Goal: Obtain resource: Download file/media

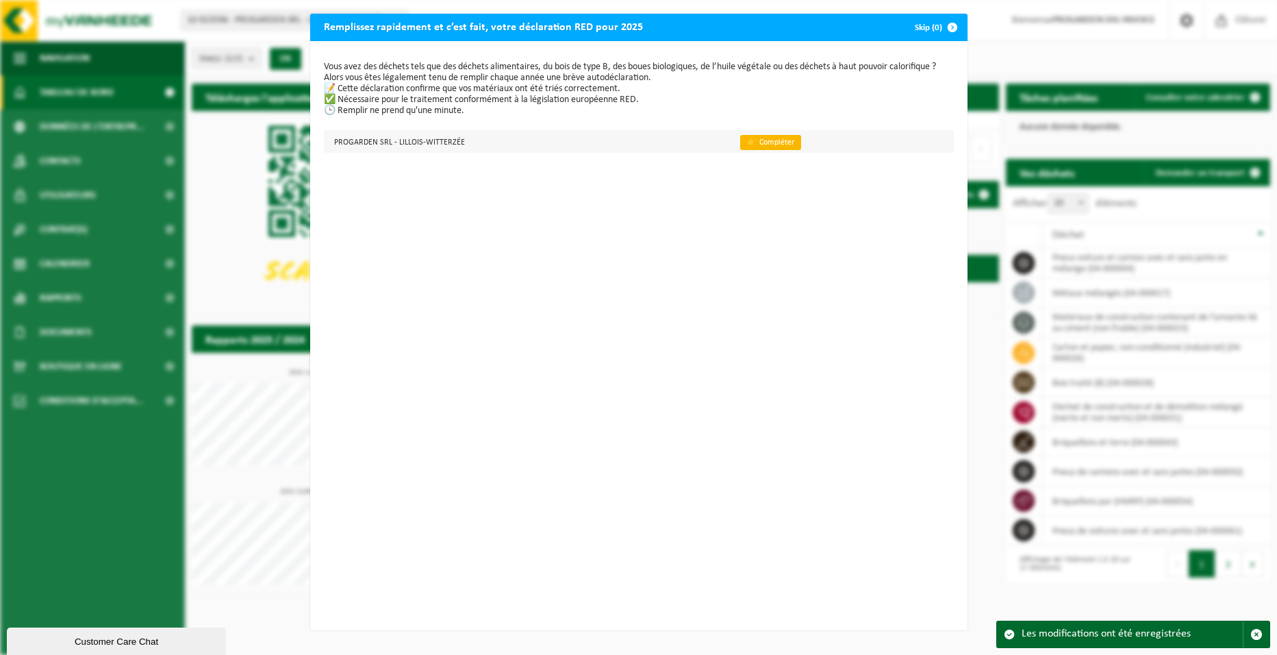
click at [760, 140] on link "👉 Compléter" at bounding box center [770, 142] width 61 height 15
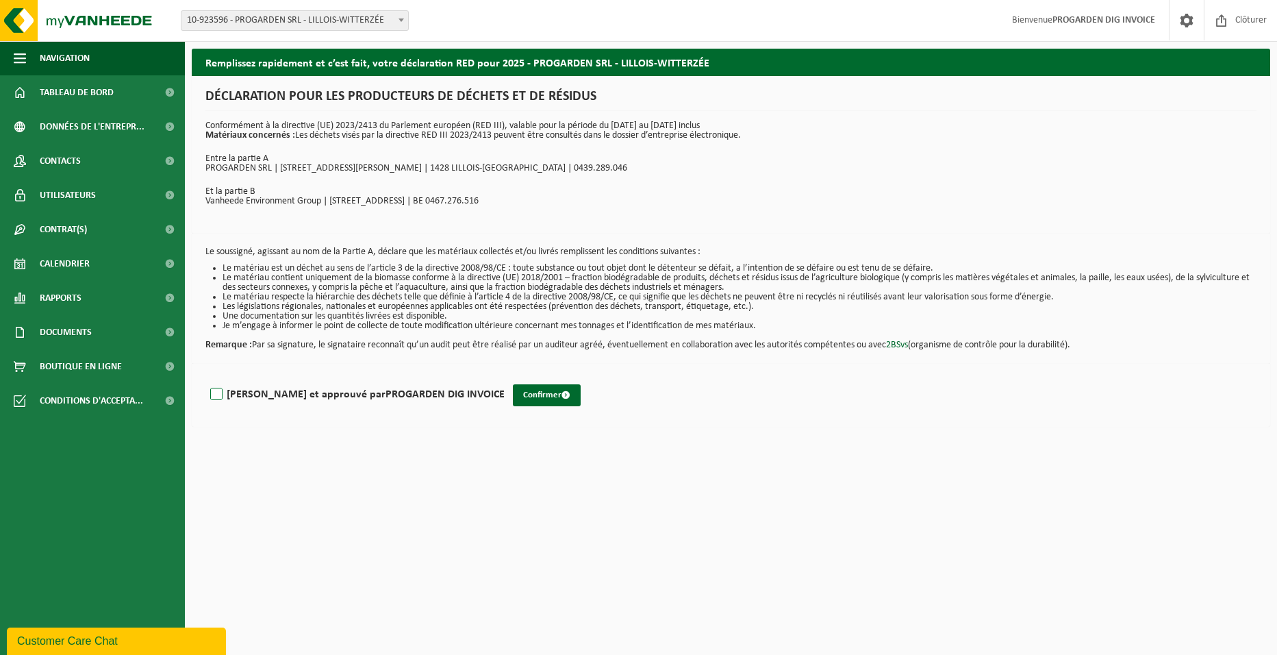
click at [215, 393] on label "[PERSON_NAME] et approuvé par [PERSON_NAME] DIG INVOICE" at bounding box center [356, 394] width 297 height 21
click at [505, 377] on input "[PERSON_NAME] et approuvé par [PERSON_NAME] DIG INVOICE" at bounding box center [505, 377] width 1 height 1
checkbox input "true"
click at [513, 390] on button "Confirmer" at bounding box center [547, 395] width 68 height 22
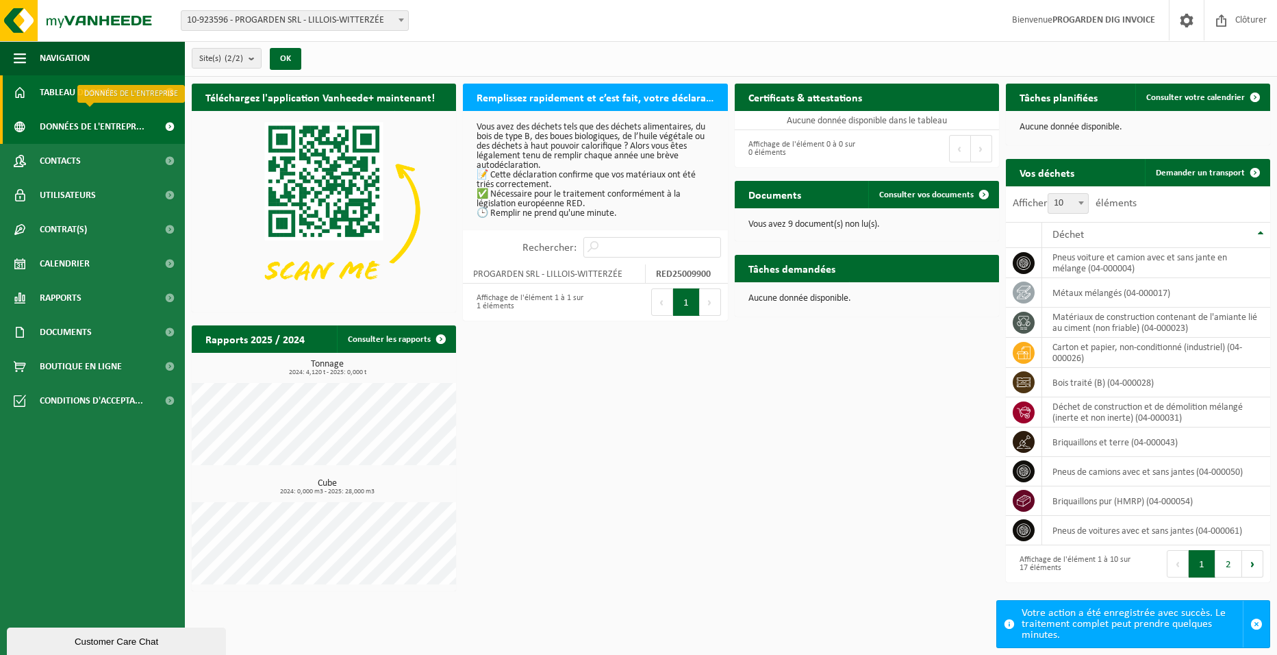
click at [119, 125] on span "Données de l'entrepr..." at bounding box center [92, 127] width 105 height 34
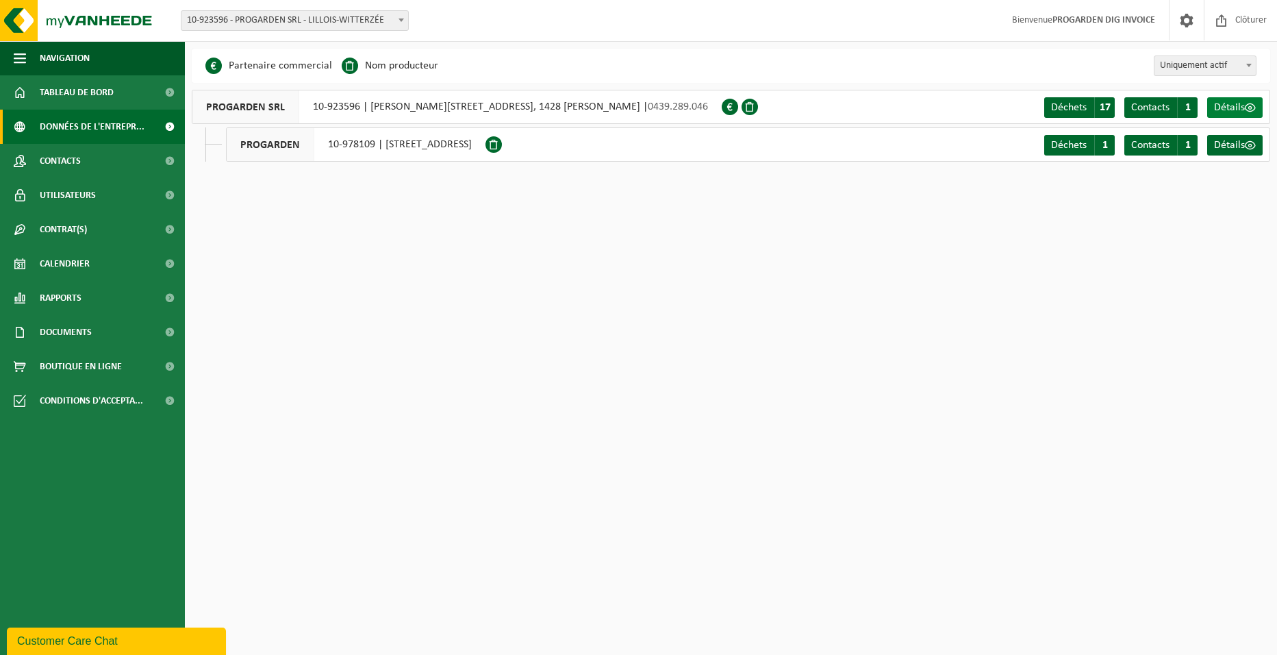
click at [1240, 104] on span "Détails" at bounding box center [1229, 107] width 31 height 11
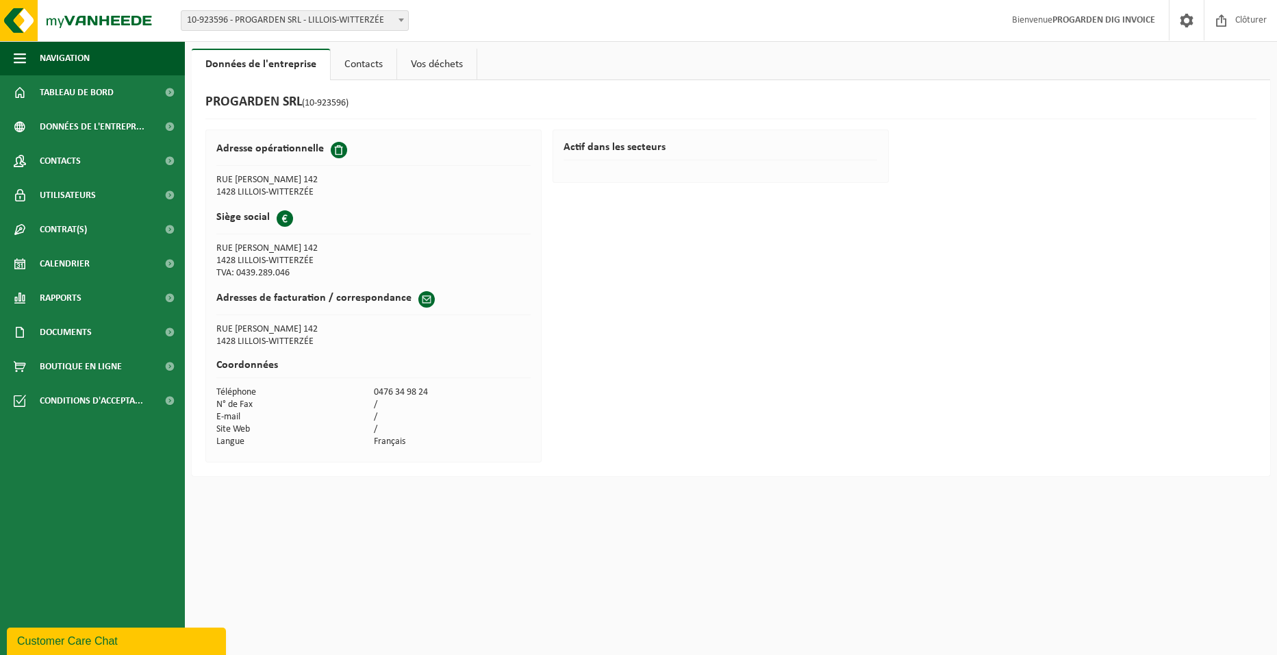
click at [337, 106] on span "(10-923596)" at bounding box center [325, 103] width 47 height 10
click at [371, 61] on link "Contacts" at bounding box center [364, 65] width 66 height 32
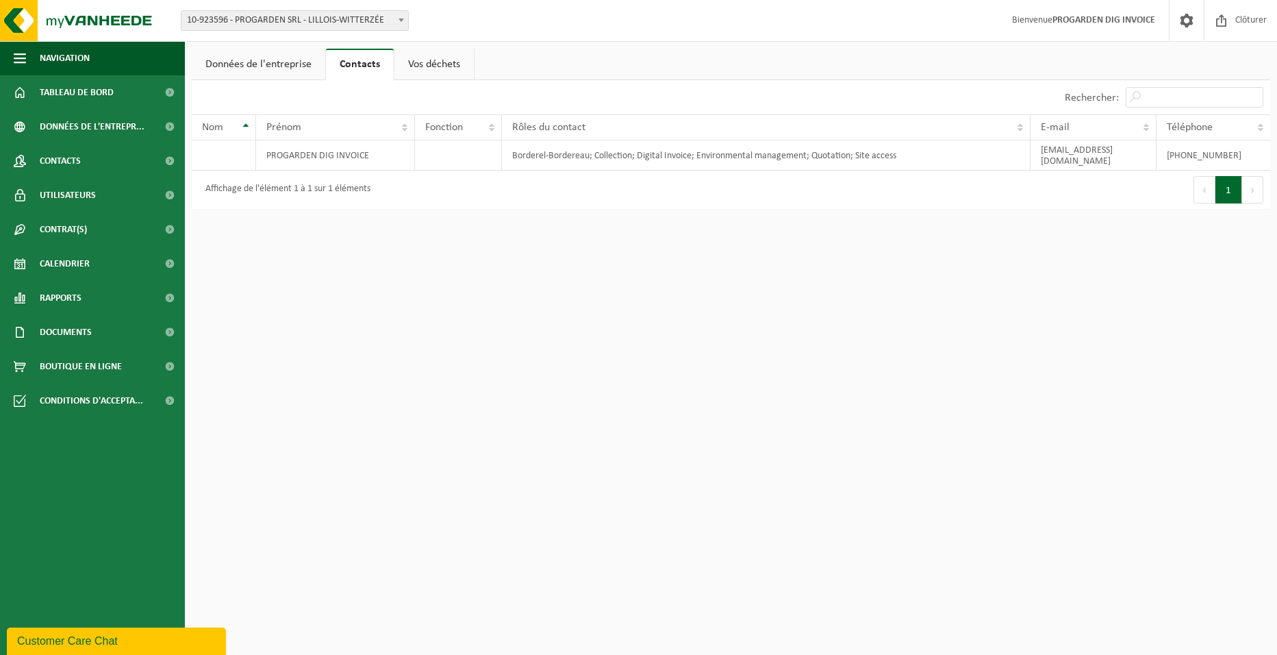
click at [289, 64] on link "Données de l'entreprise" at bounding box center [259, 65] width 134 height 32
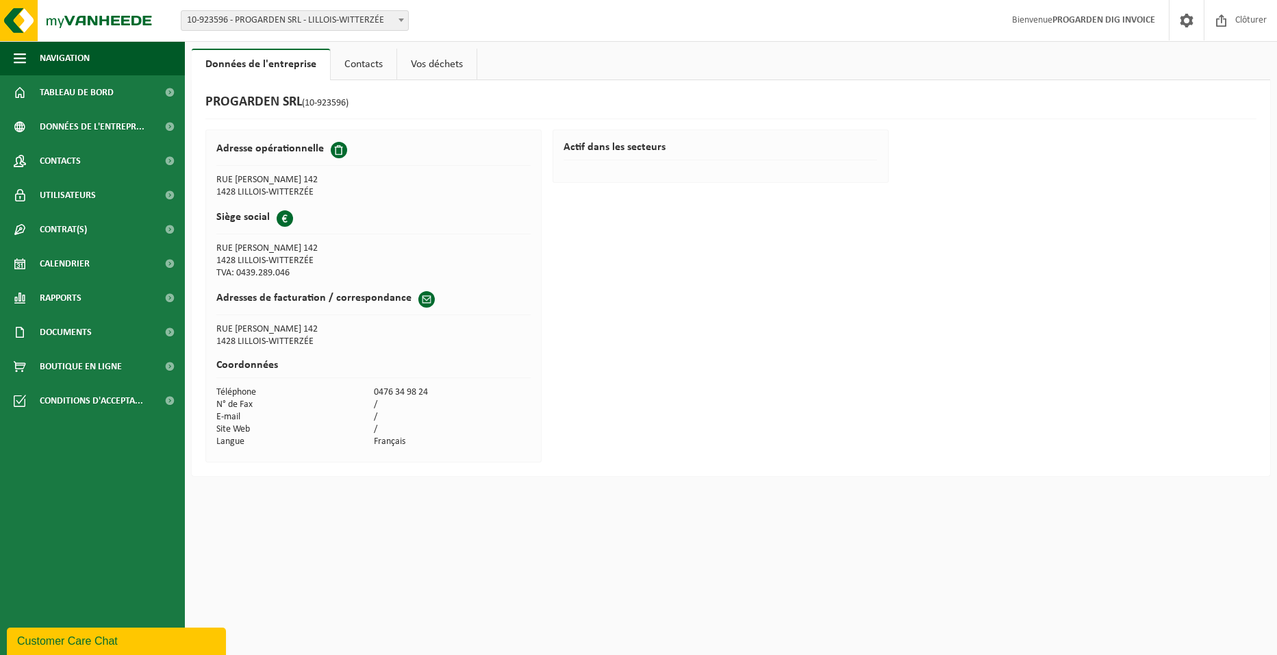
click at [564, 310] on div "PROGARDEN SRL (10-923596) Adresse opérationnelle RUE RAYMOND LEBLEUX 142 1428 L…" at bounding box center [731, 278] width 1079 height 396
click at [366, 71] on link "Contacts" at bounding box center [364, 65] width 66 height 32
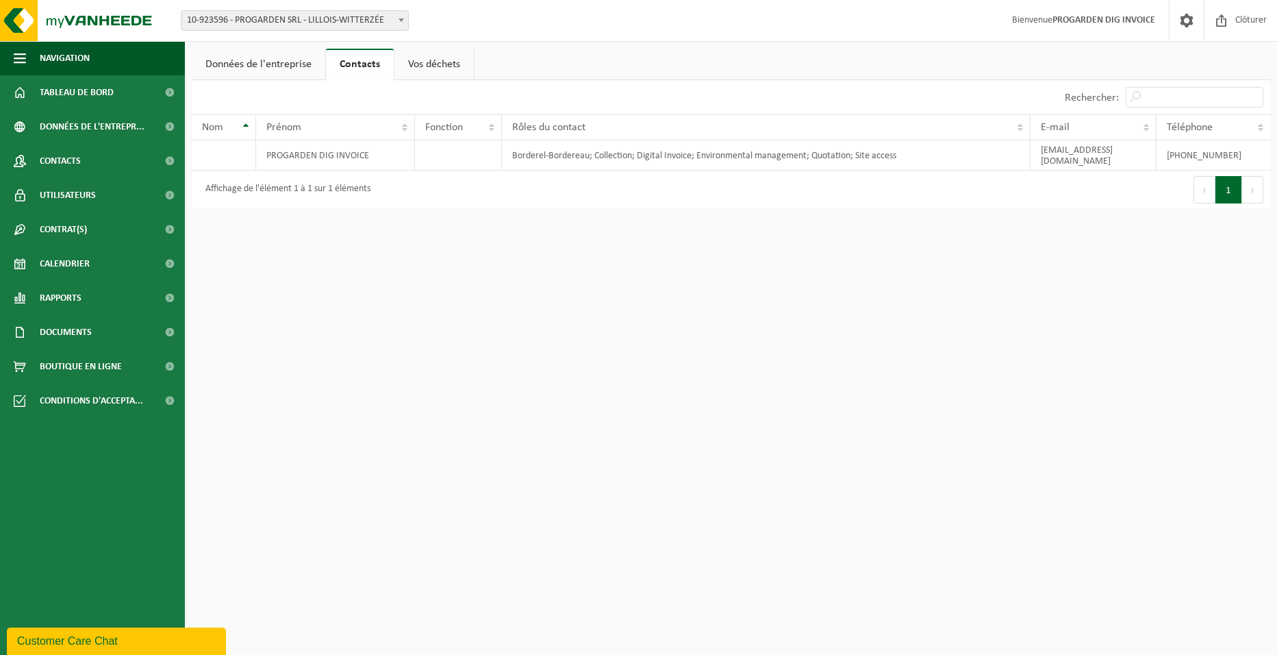
click at [440, 68] on link "Vos déchets" at bounding box center [433, 65] width 79 height 32
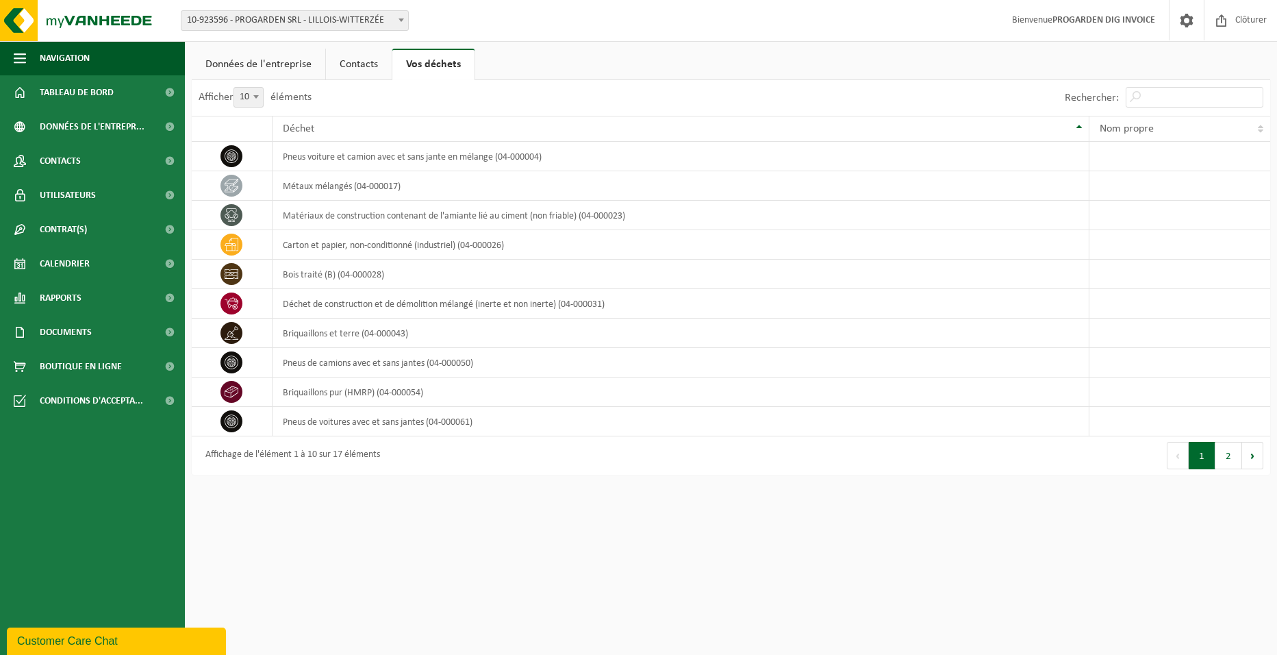
click at [278, 58] on link "Données de l'entreprise" at bounding box center [259, 65] width 134 height 32
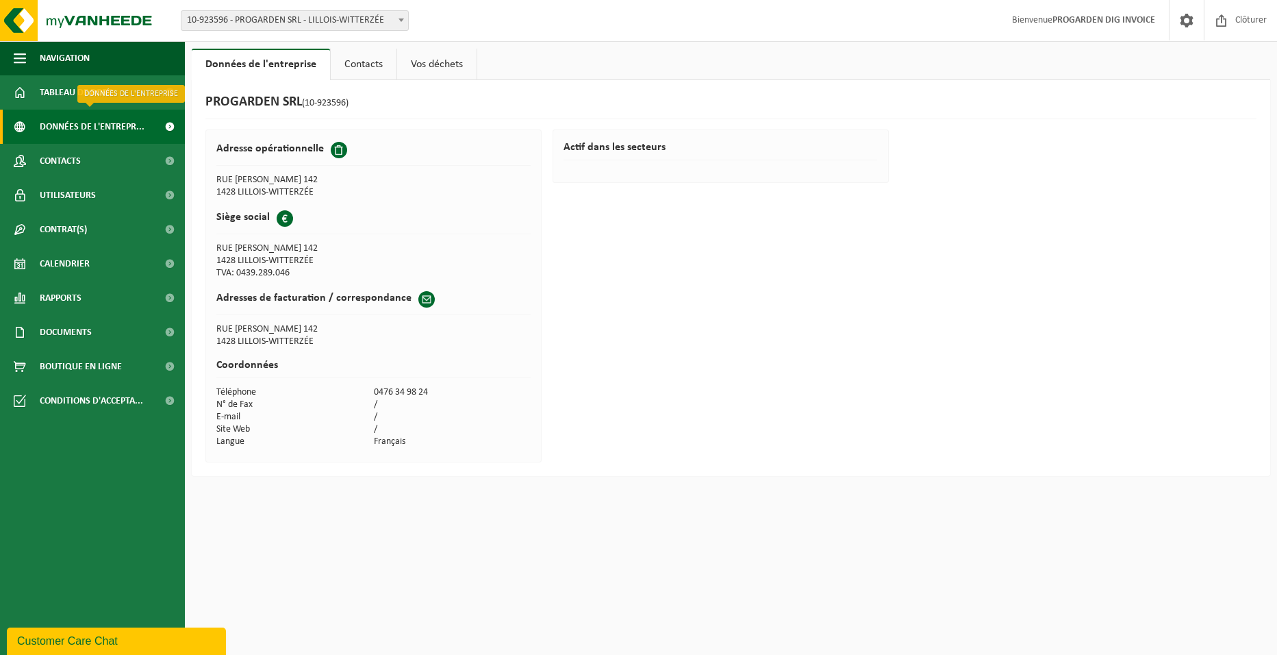
click at [134, 126] on span "Données de l'entrepr..." at bounding box center [92, 127] width 105 height 34
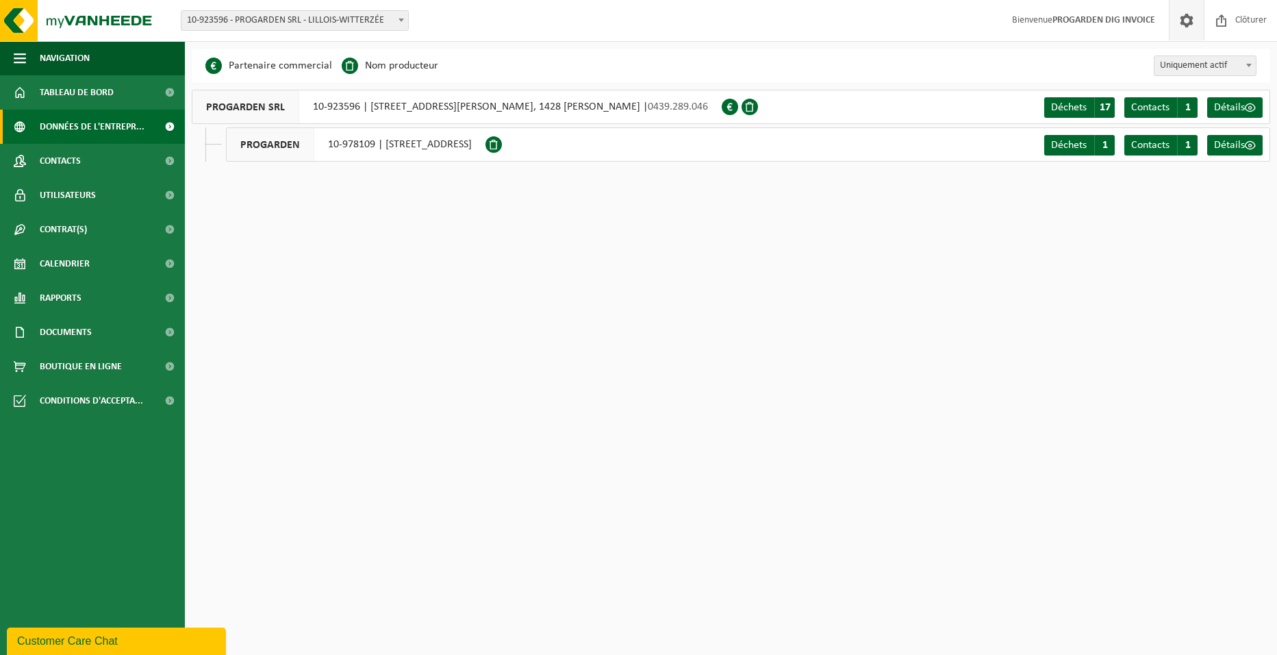
click at [1194, 16] on span at bounding box center [1187, 20] width 21 height 40
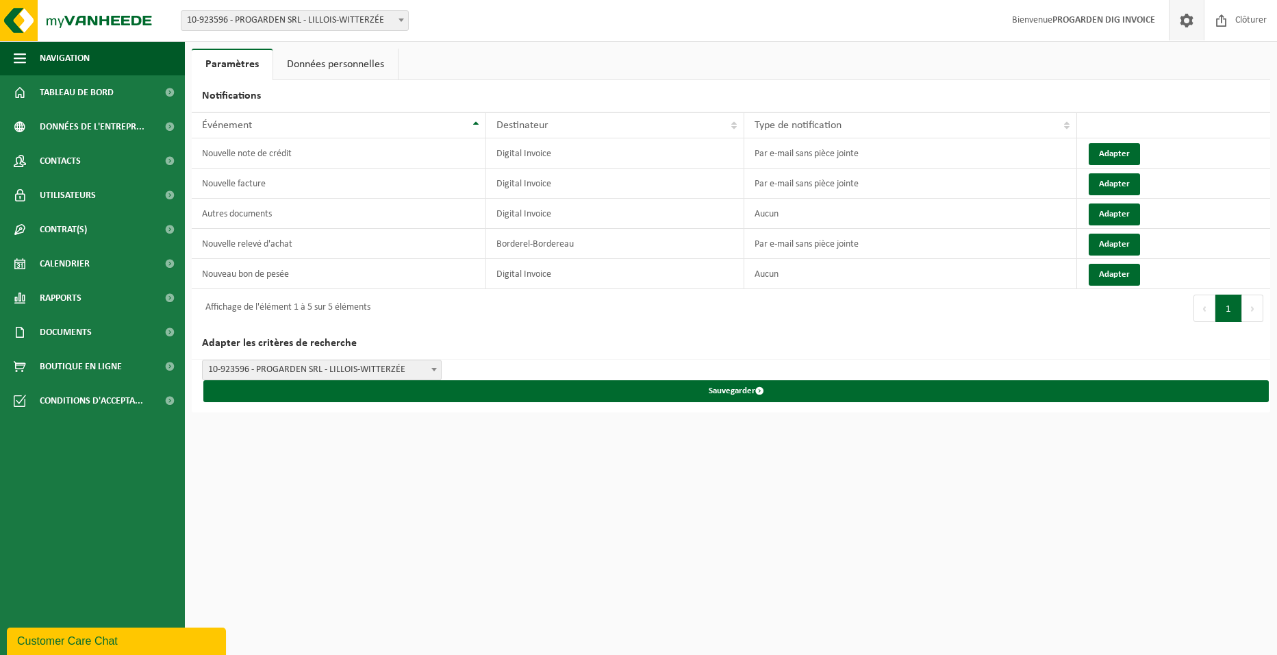
click at [368, 61] on link "Données personnelles" at bounding box center [335, 65] width 125 height 32
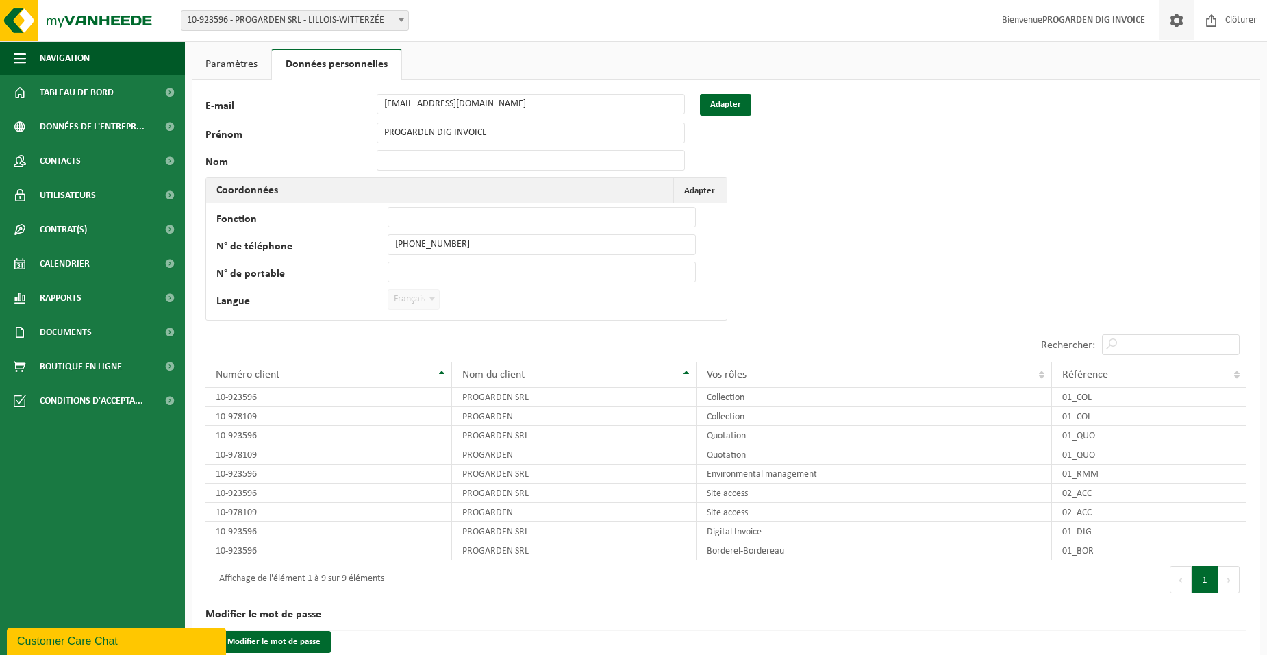
click at [214, 64] on link "Paramètres" at bounding box center [231, 65] width 79 height 32
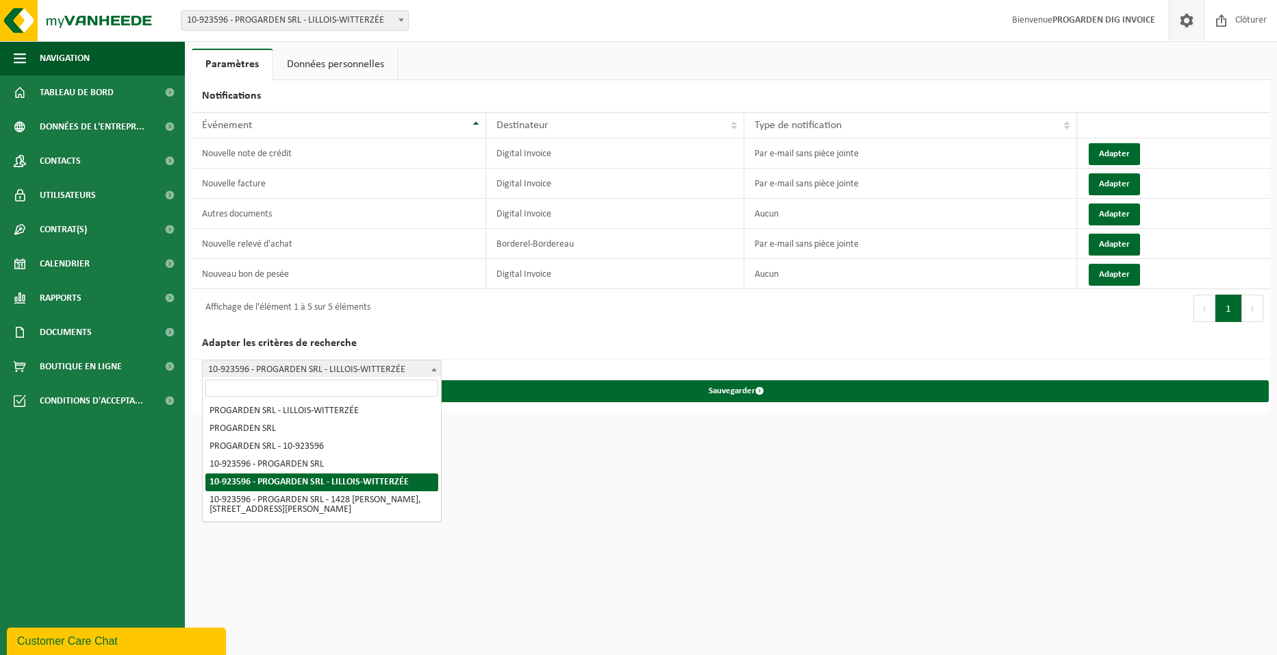
click at [425, 364] on span "10-923596 - PROGARDEN SRL - LILLOIS-WITTERZÉE" at bounding box center [322, 369] width 238 height 19
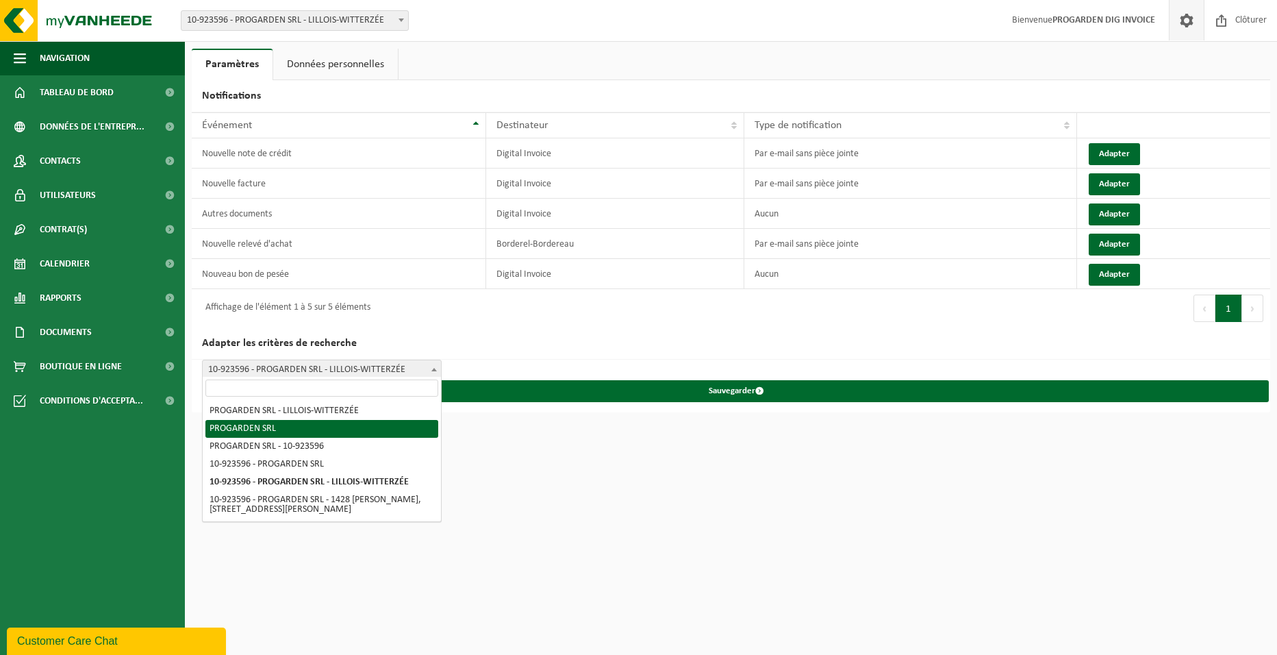
click at [575, 425] on html "Site: 10-923596 - PROGARDEN SRL - LILLOIS-WITTERZÉE 10-978109 - PROGARDEN - LAS…" at bounding box center [638, 327] width 1277 height 655
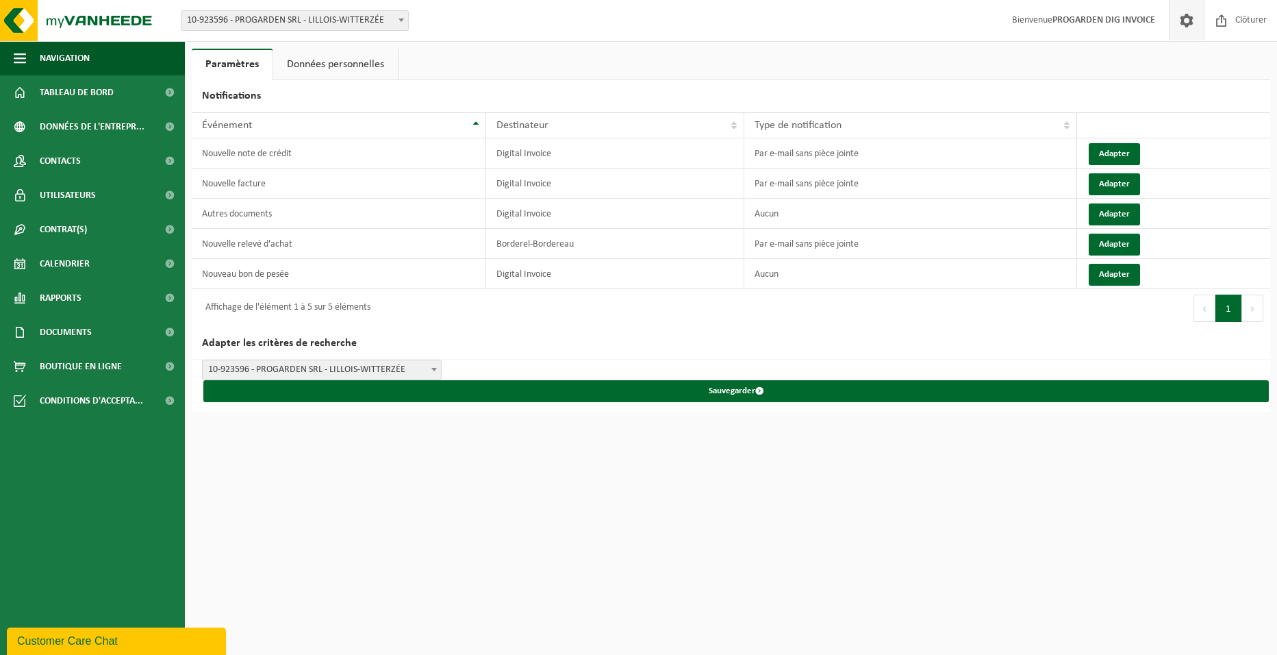
click at [315, 66] on link "Données personnelles" at bounding box center [335, 65] width 125 height 32
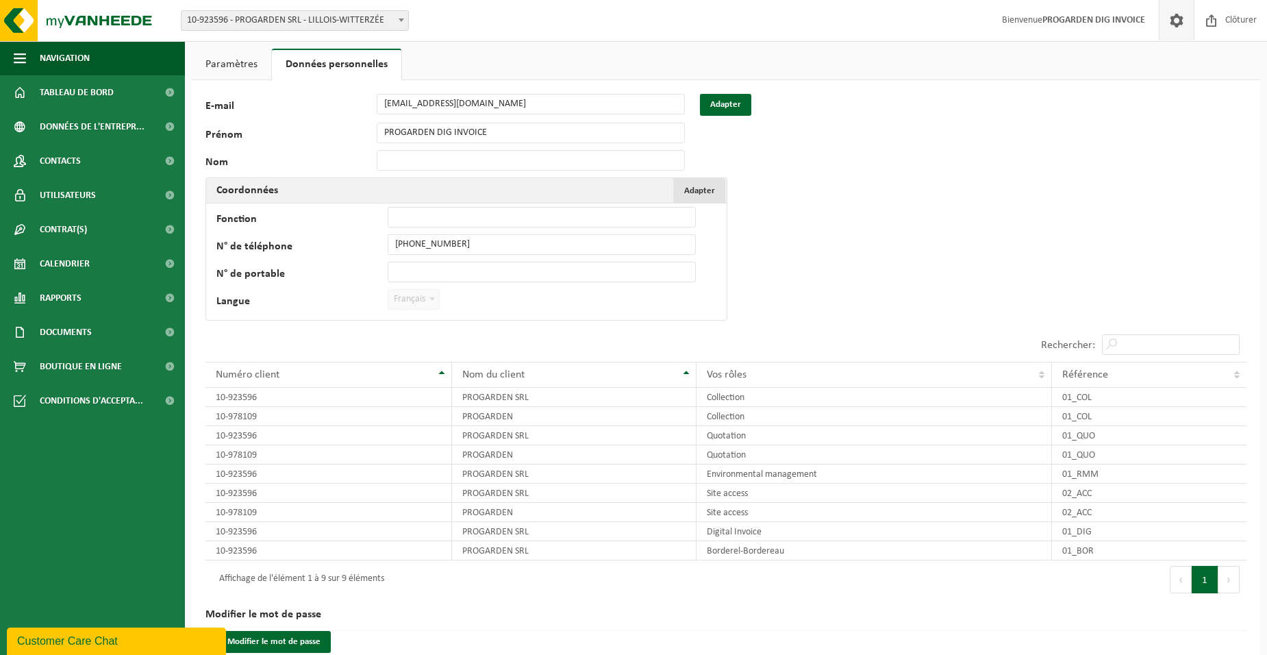
click at [695, 186] on span "Adapter" at bounding box center [699, 190] width 31 height 9
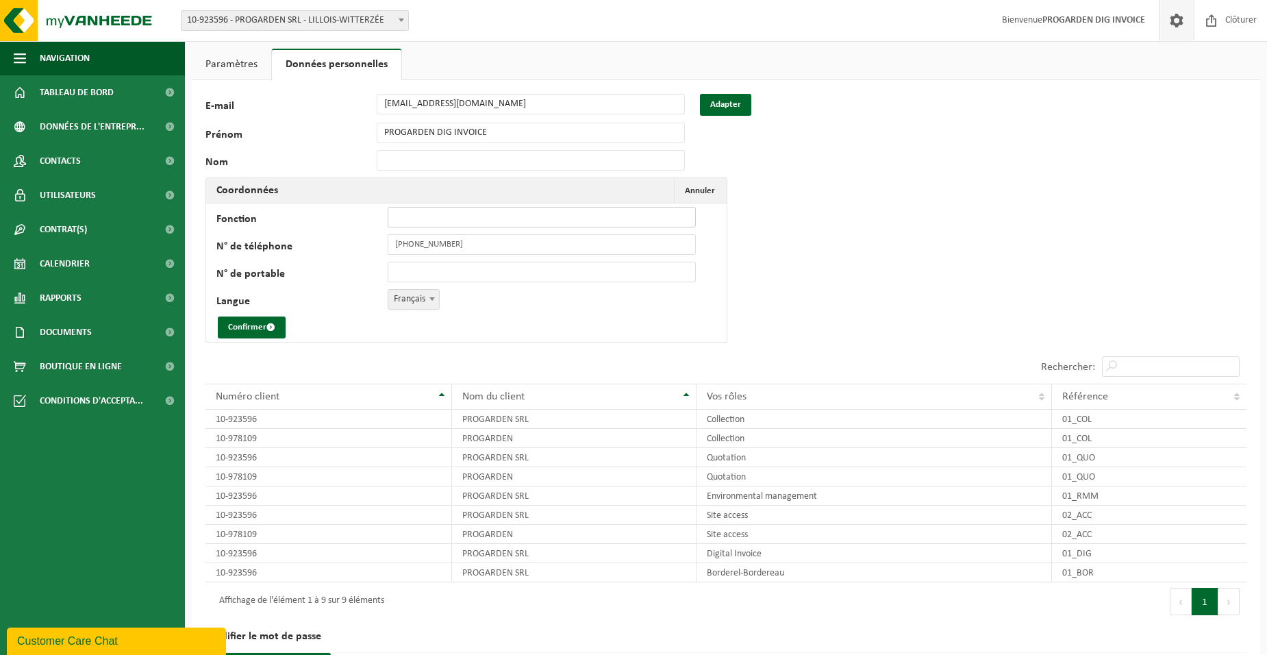
click at [489, 217] on input "Fonction" at bounding box center [542, 217] width 308 height 21
click at [920, 190] on div "93567 E-mail info@progarden.be Adapter Prénom PROGARDEN DIG INVOICE Nom Coordon…" at bounding box center [726, 389] width 1068 height 618
click at [97, 98] on span "Tableau de bord" at bounding box center [77, 92] width 74 height 34
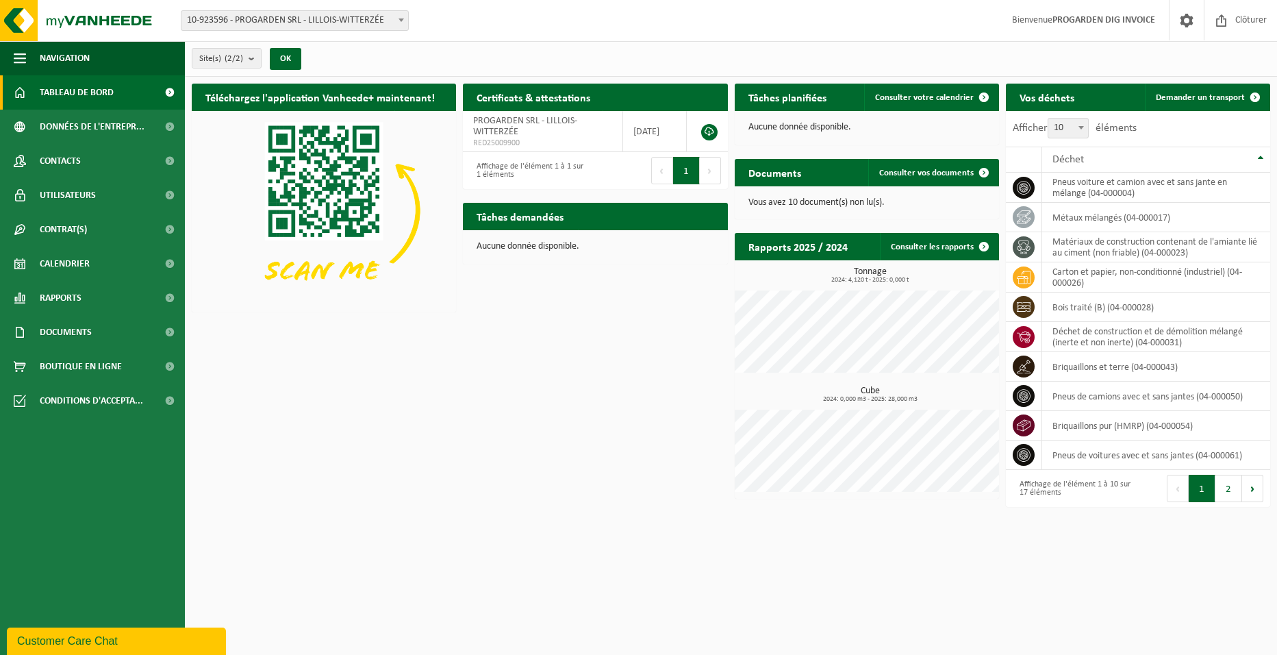
click at [381, 16] on span "10-923596 - PROGARDEN SRL - LILLOIS-WITTERZÉE" at bounding box center [294, 20] width 227 height 19
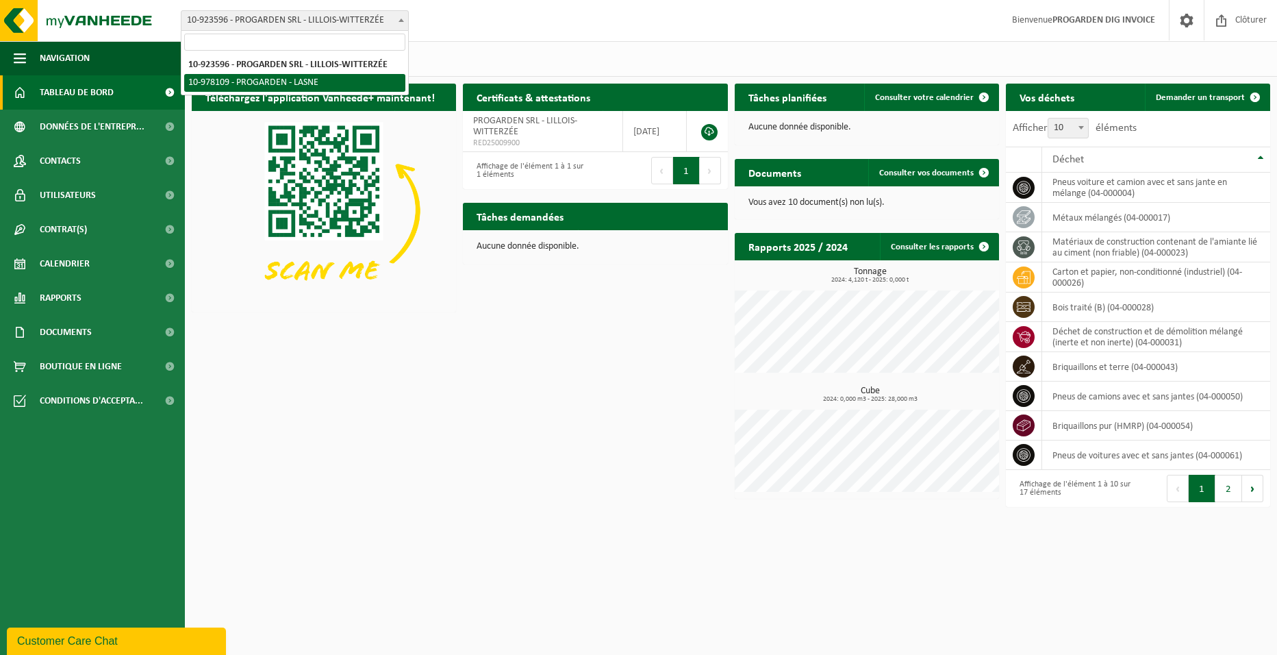
select select "159891"
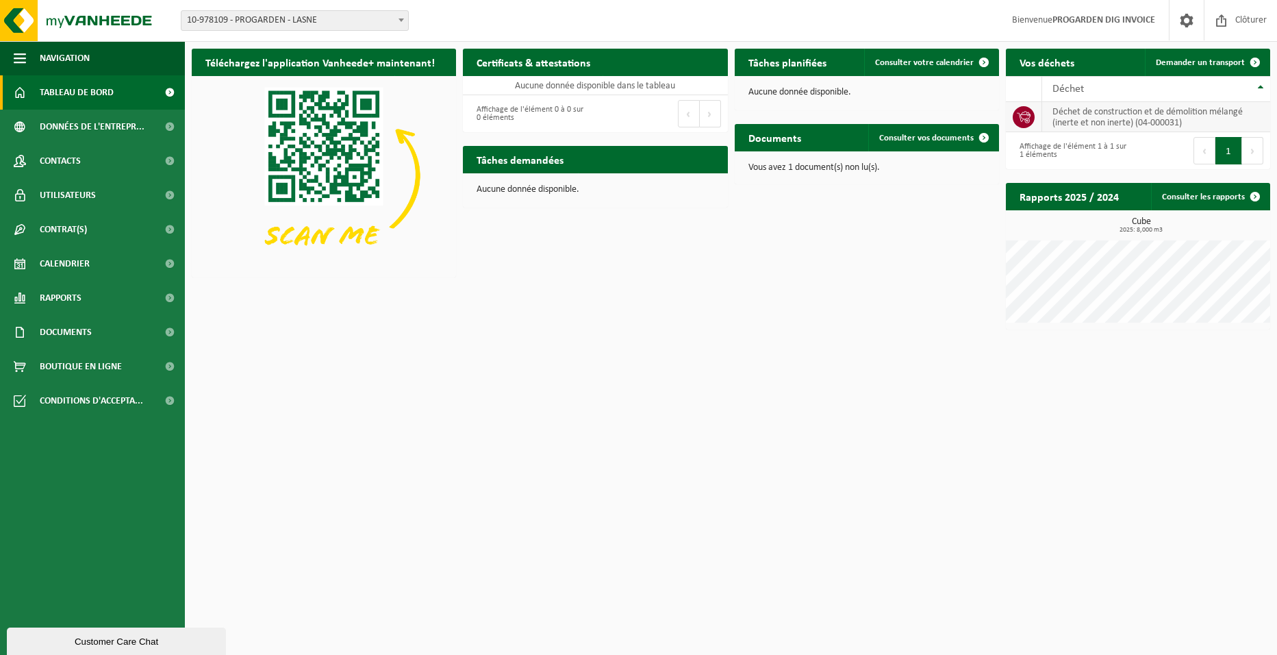
click at [1096, 115] on td "déchet de construction et de démolition mélangé (inerte et non inerte) (04-0000…" at bounding box center [1156, 117] width 228 height 30
click at [122, 131] on span "Données de l'entrepr..." at bounding box center [92, 127] width 105 height 34
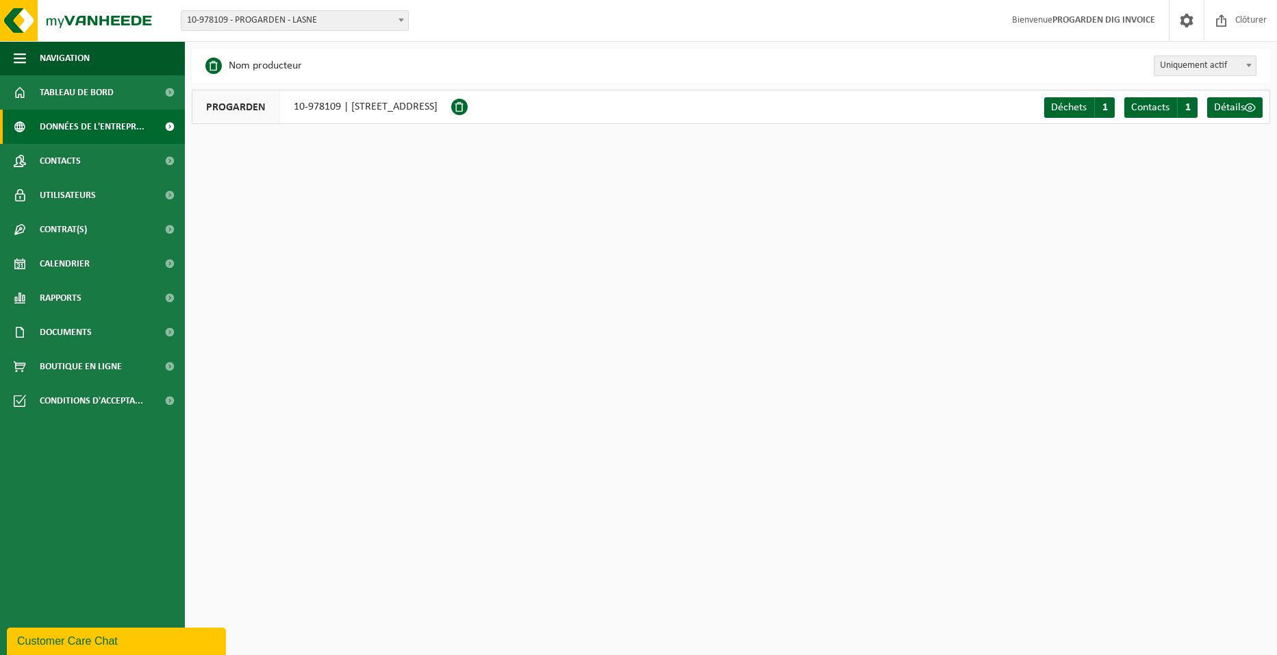
click at [421, 104] on div "PROGARDEN 10-978109 | ROUTE DE BEAUMONT 50, 1380 LASNE" at bounding box center [322, 107] width 260 height 34
click at [1230, 103] on span "Détails" at bounding box center [1229, 107] width 31 height 11
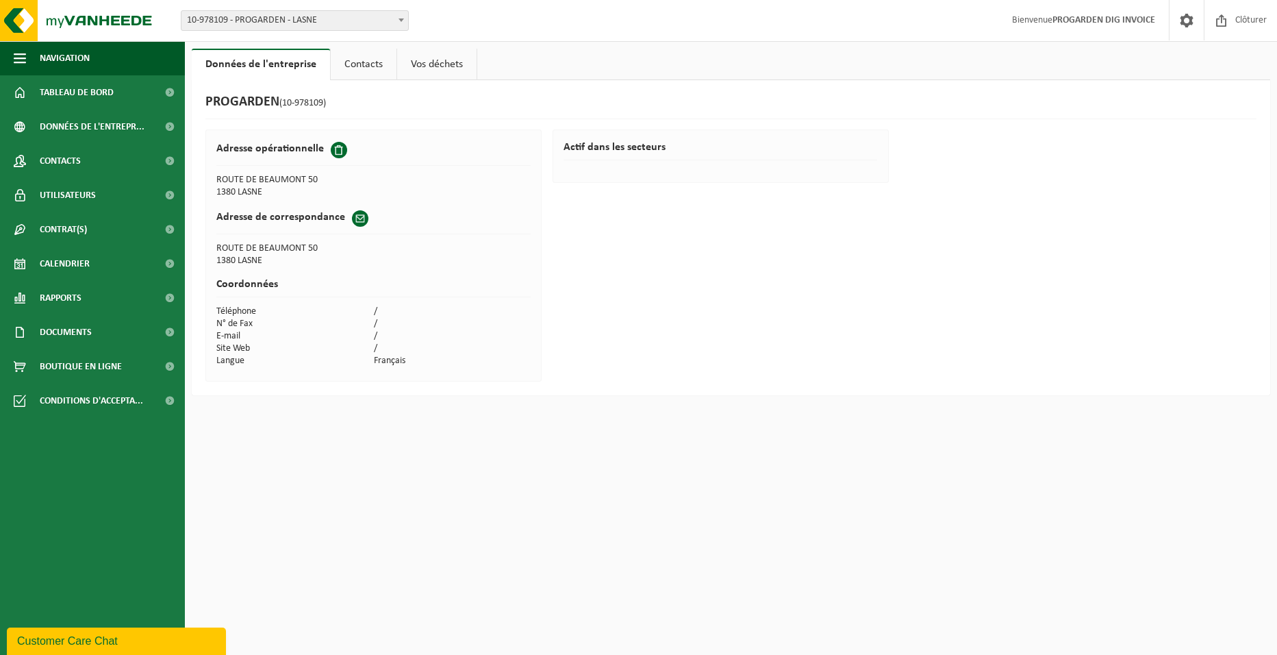
click at [371, 59] on link "Contacts" at bounding box center [364, 65] width 66 height 32
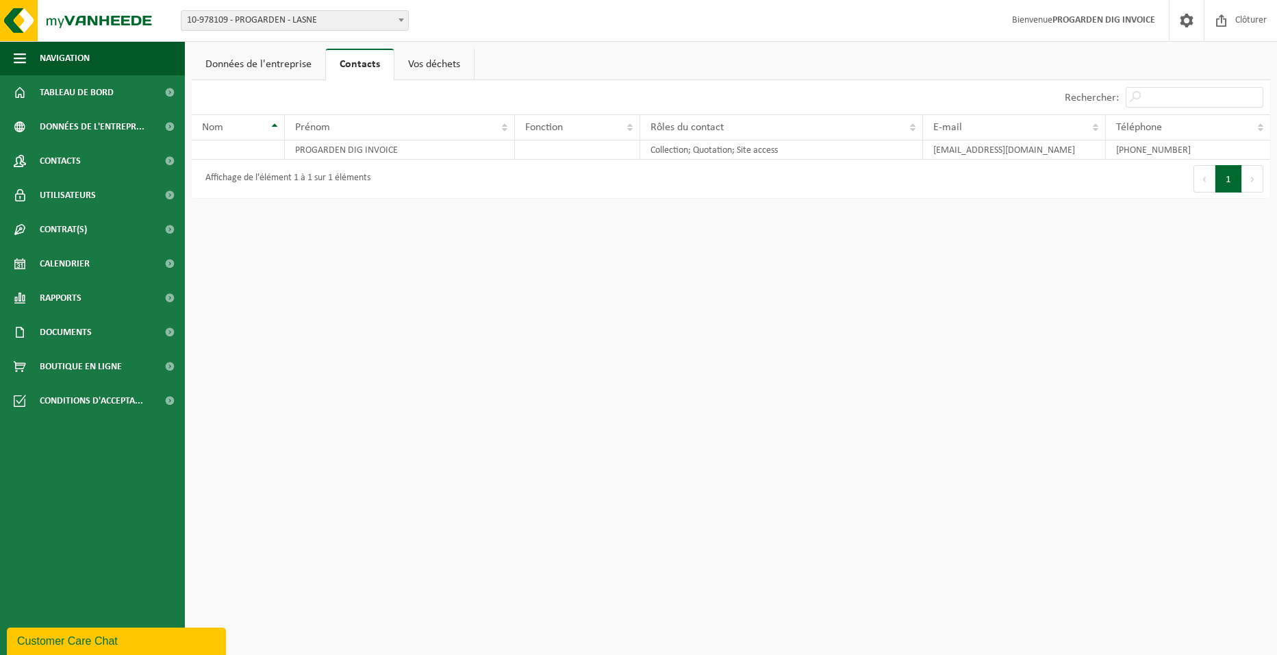
click at [287, 62] on link "Données de l'entreprise" at bounding box center [259, 65] width 134 height 32
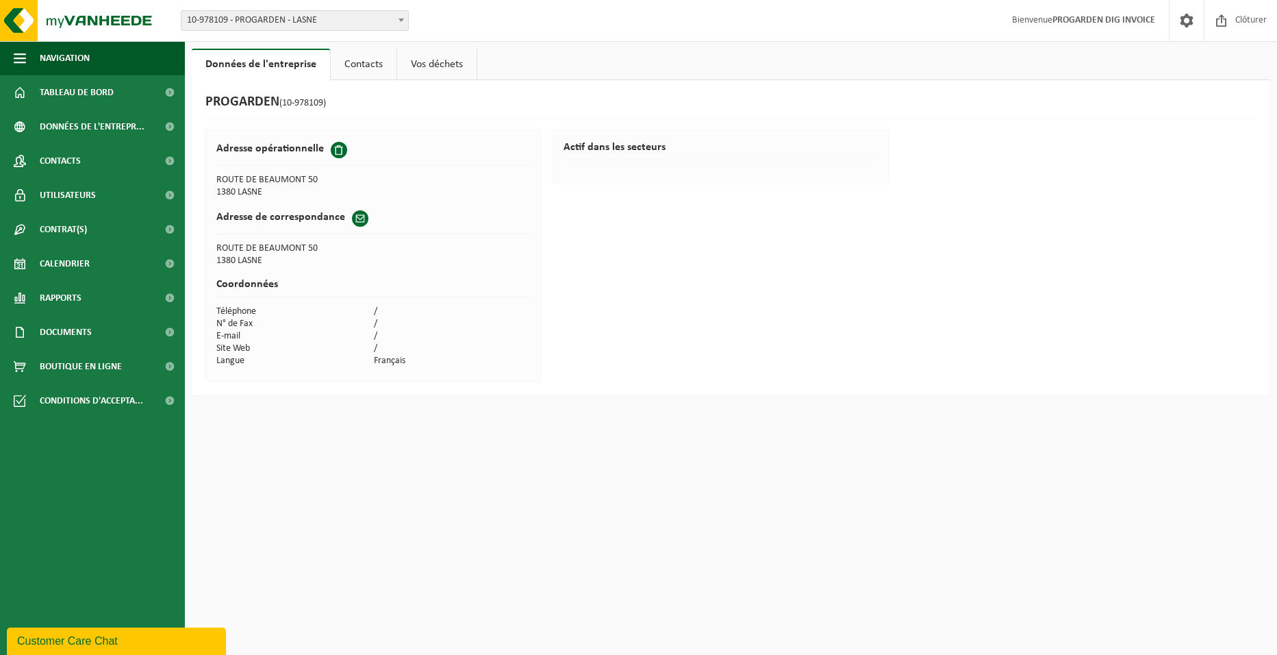
click at [418, 63] on link "Vos déchets" at bounding box center [436, 65] width 79 height 32
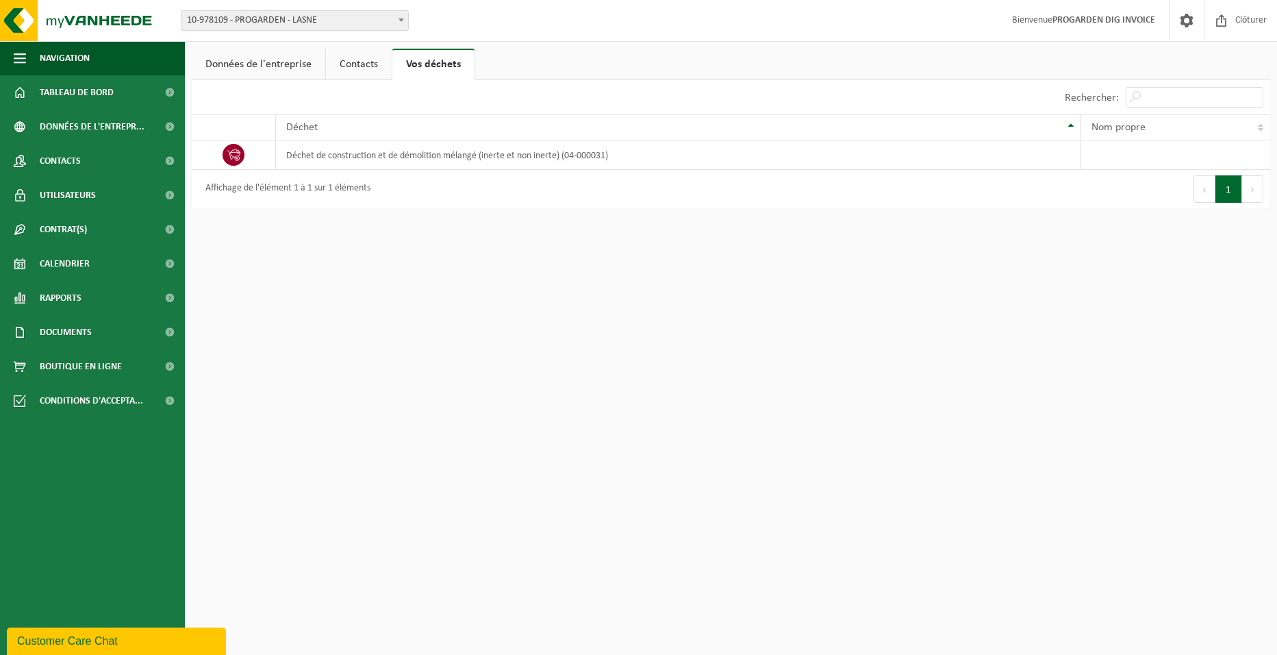
click at [263, 57] on link "Données de l'entreprise" at bounding box center [259, 65] width 134 height 32
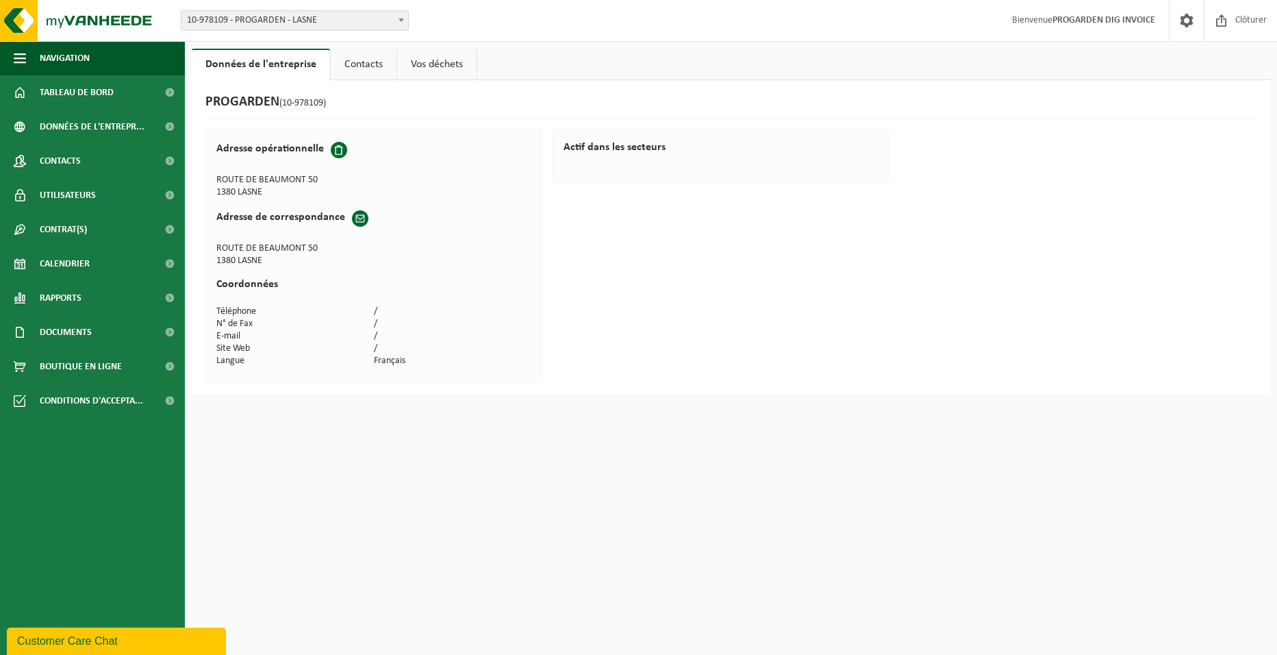
click at [264, 19] on span "10-978109 - PROGARDEN - LASNE" at bounding box center [294, 20] width 227 height 19
click at [103, 88] on span "Tableau de bord" at bounding box center [77, 92] width 74 height 34
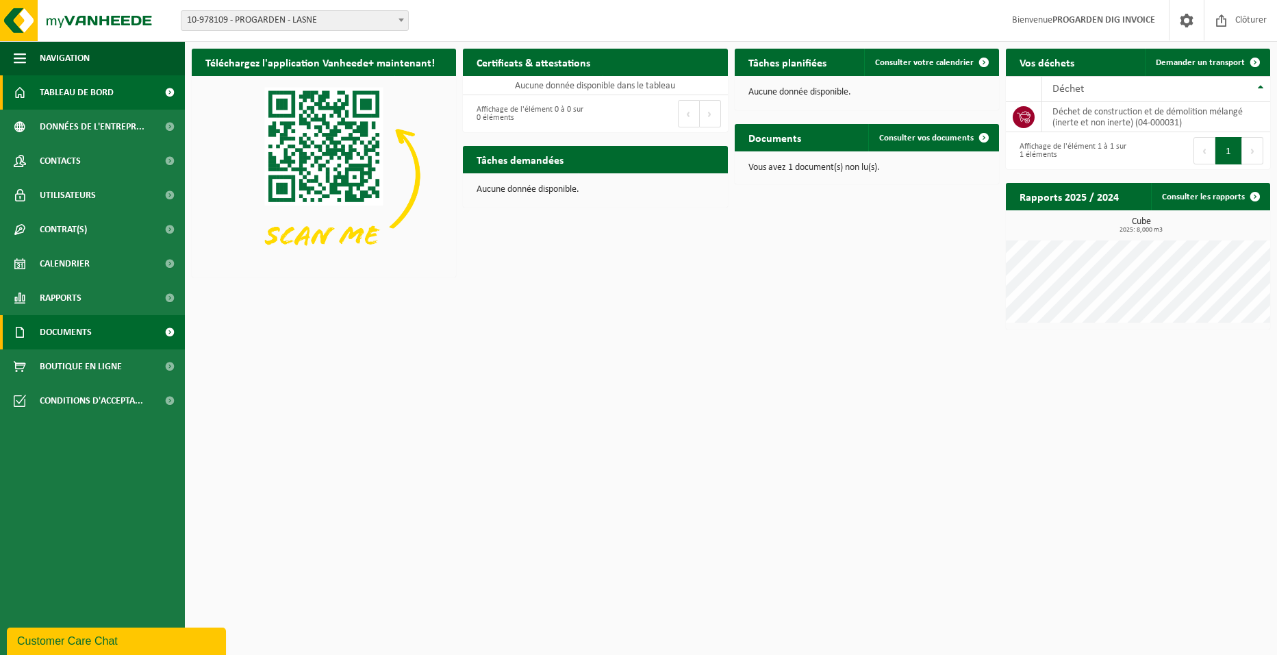
click at [108, 325] on link "Documents" at bounding box center [92, 332] width 185 height 34
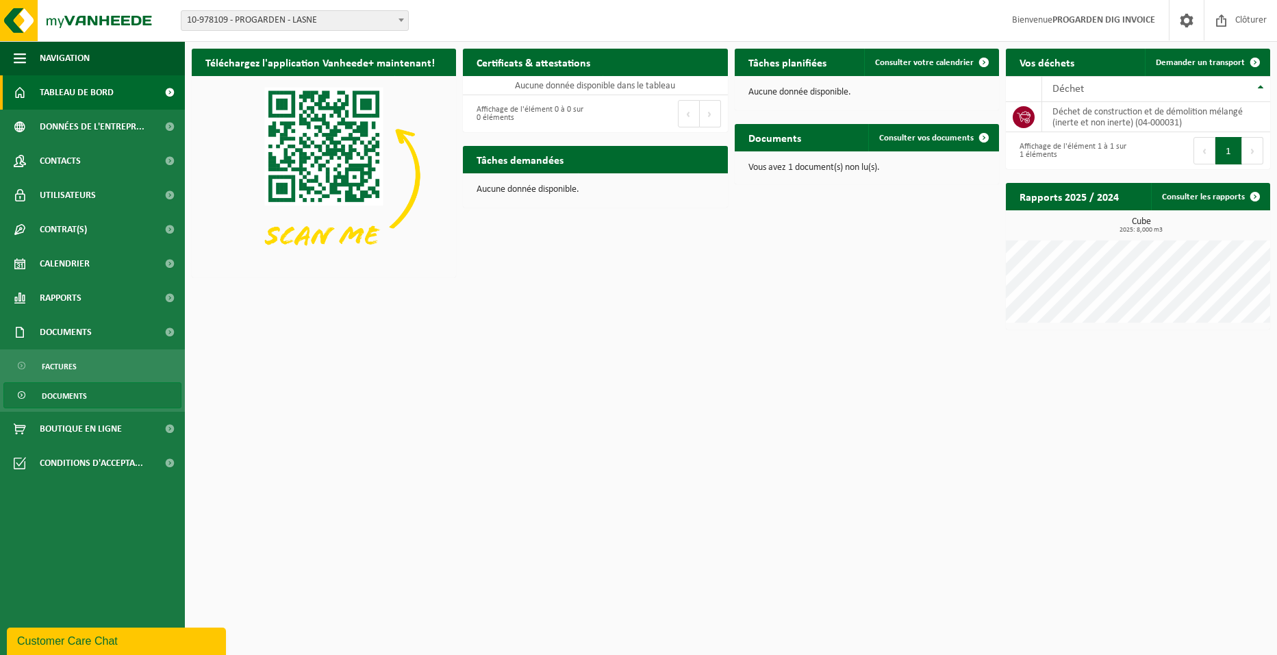
click at [78, 396] on span "Documents" at bounding box center [64, 396] width 45 height 26
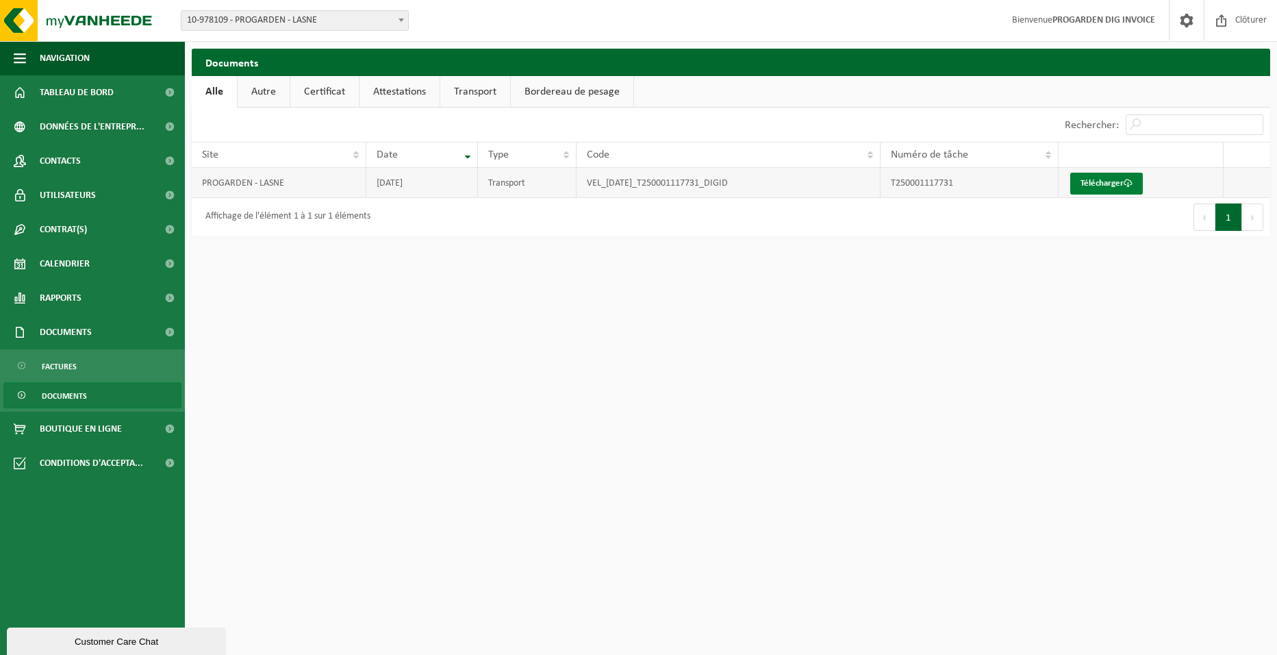
click at [1109, 179] on link "Télécharger" at bounding box center [1106, 184] width 73 height 22
